Goal: Task Accomplishment & Management: Use online tool/utility

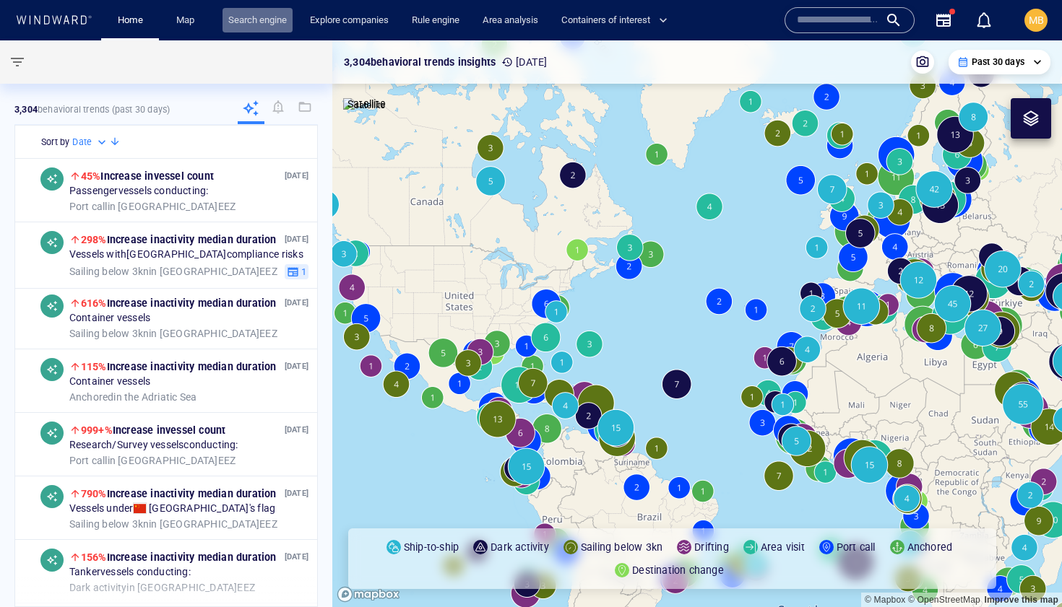
click at [281, 15] on link "Search engine" at bounding box center [257, 20] width 70 height 25
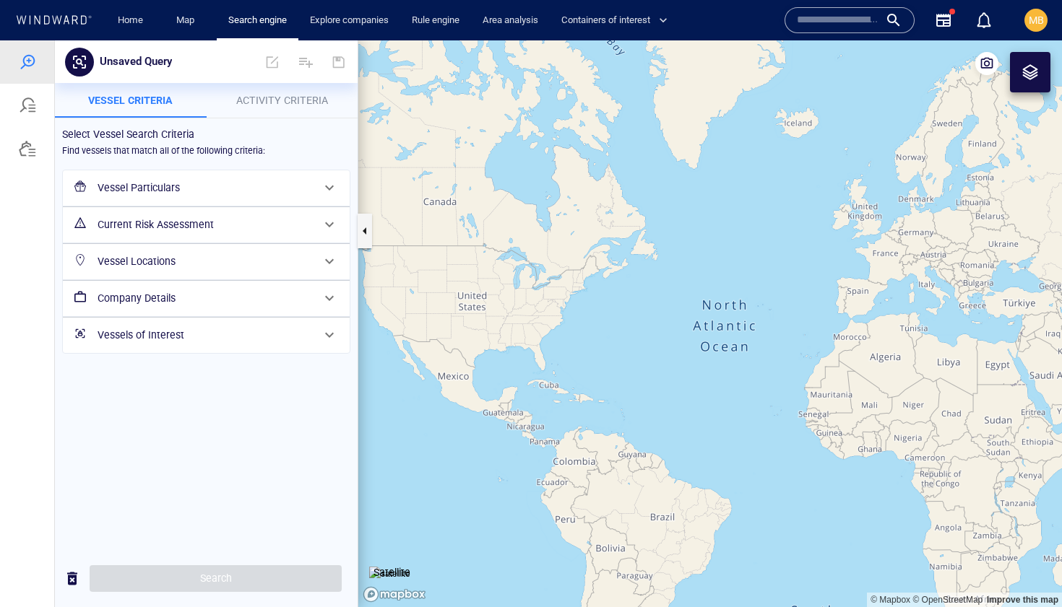
click at [268, 98] on span "Activity Criteria" at bounding box center [282, 101] width 92 height 12
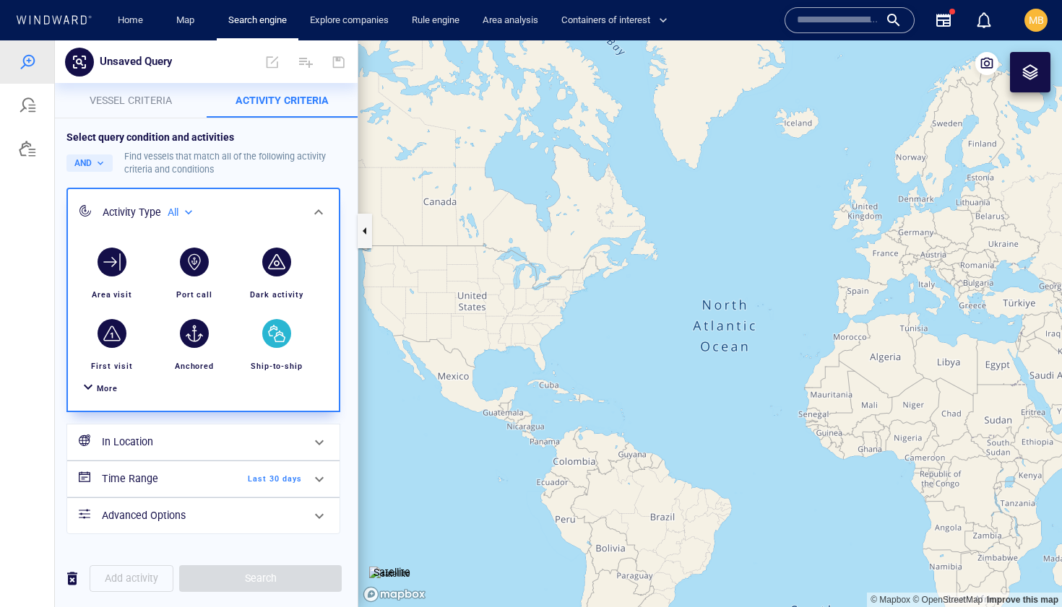
click at [279, 340] on div "button" at bounding box center [276, 333] width 29 height 29
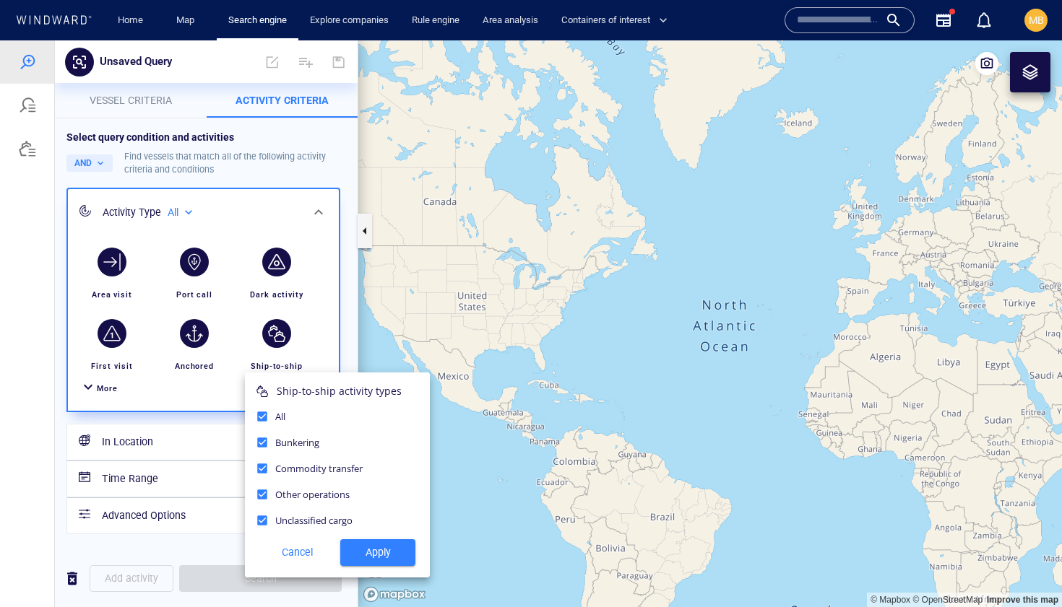
click at [363, 560] on span "Apply" at bounding box center [378, 553] width 52 height 18
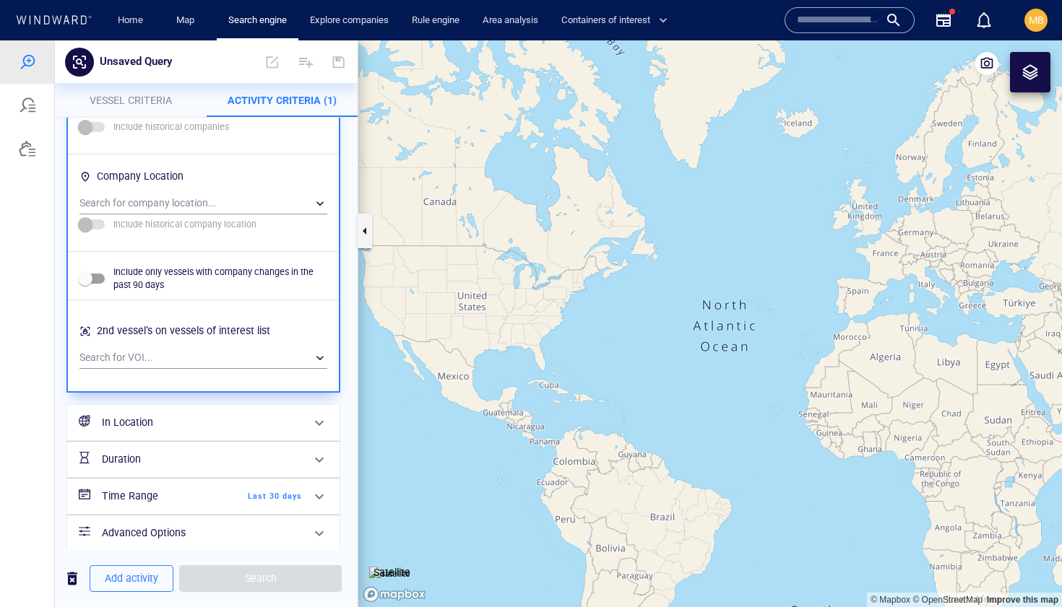
scroll to position [975, 0]
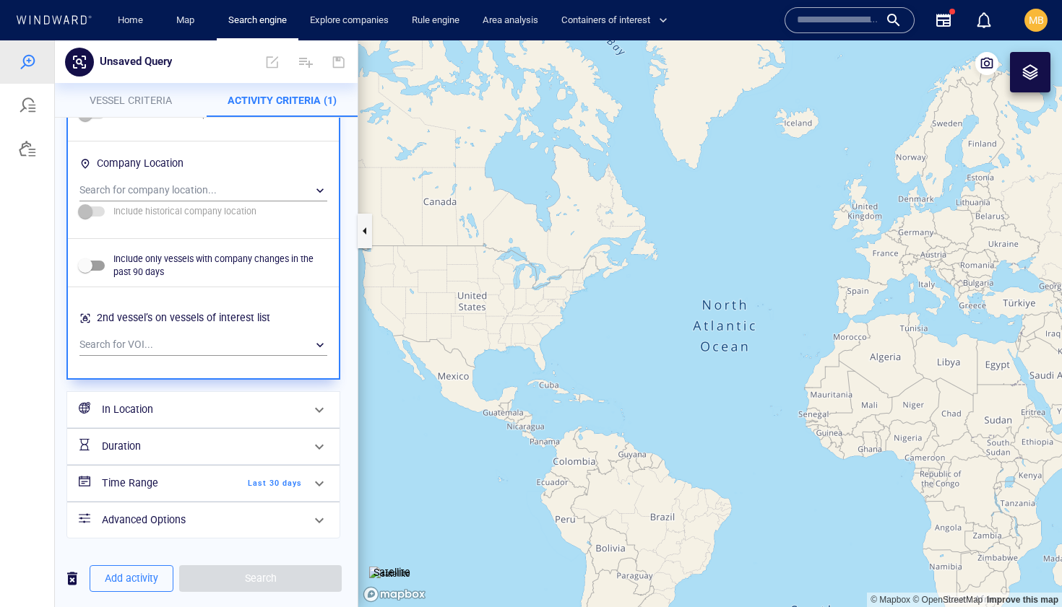
click at [205, 417] on h6 "In Location" at bounding box center [202, 410] width 200 height 18
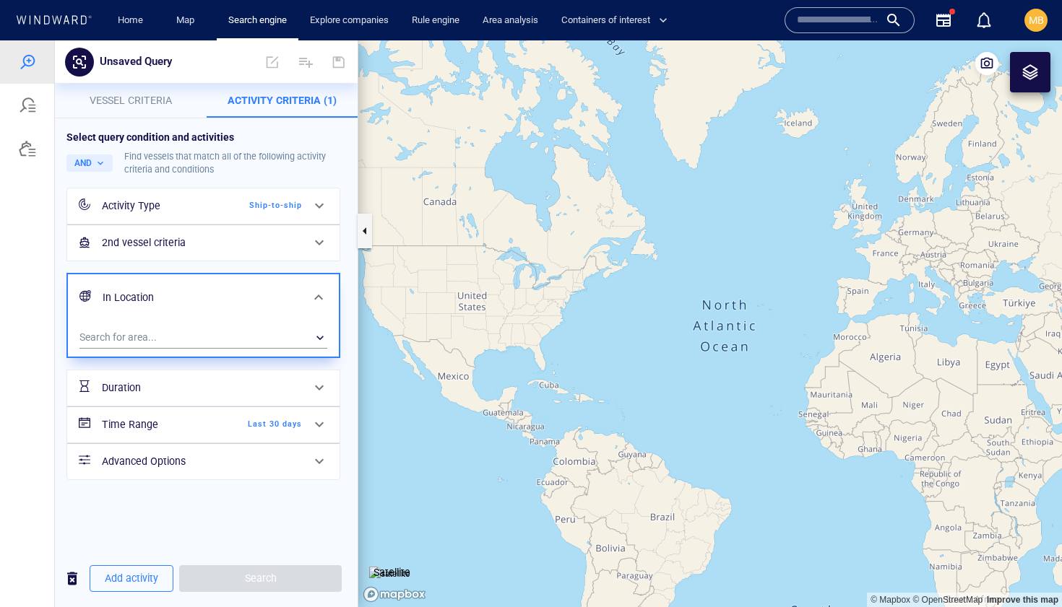
scroll to position [0, 0]
click at [178, 339] on div "​" at bounding box center [203, 338] width 248 height 22
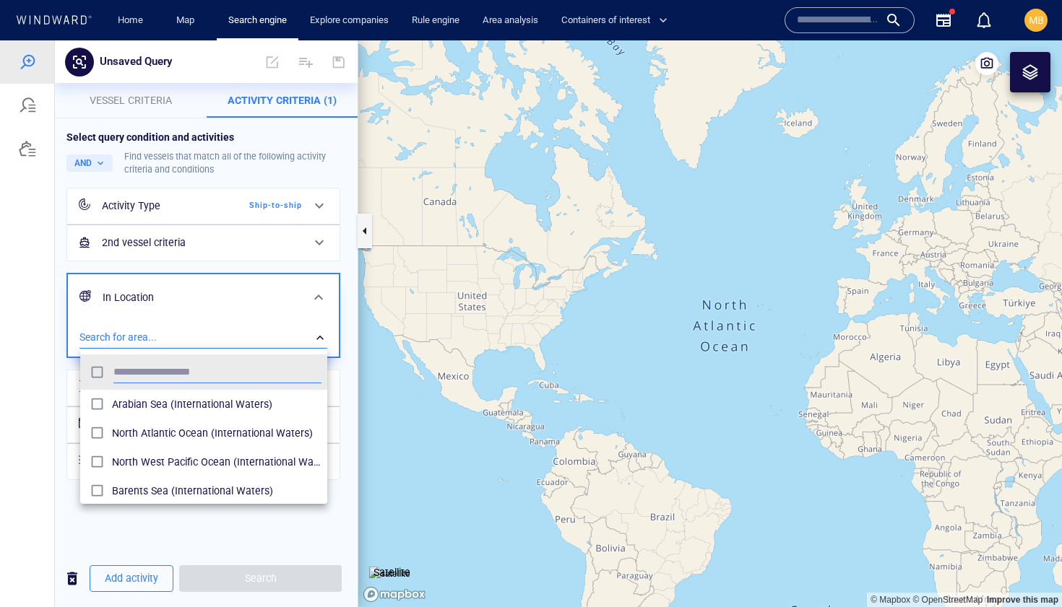
scroll to position [144, 247]
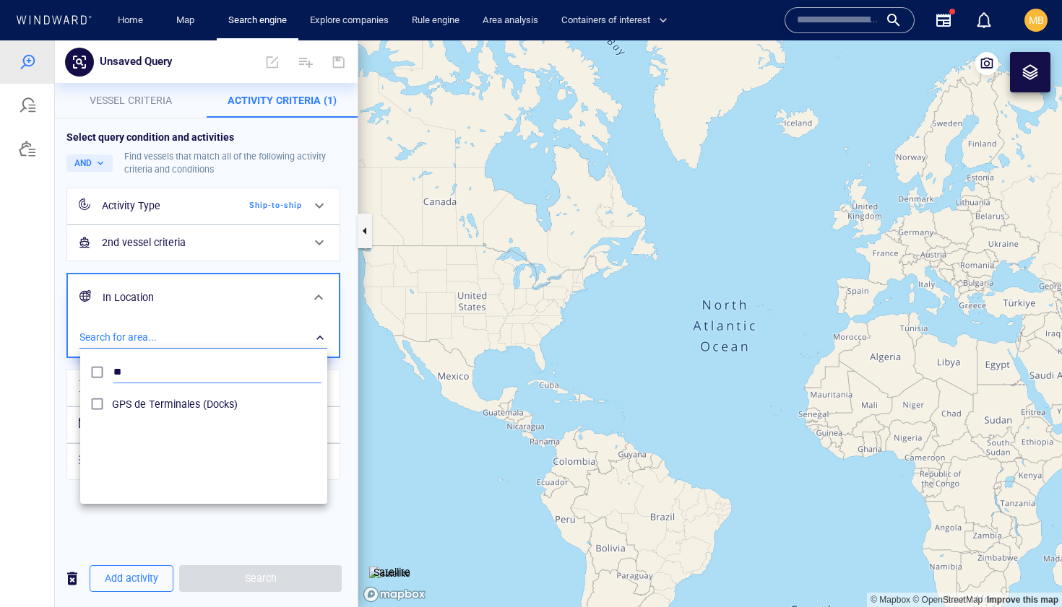
type input "*"
type input "***"
